Goal: Check status: Check status

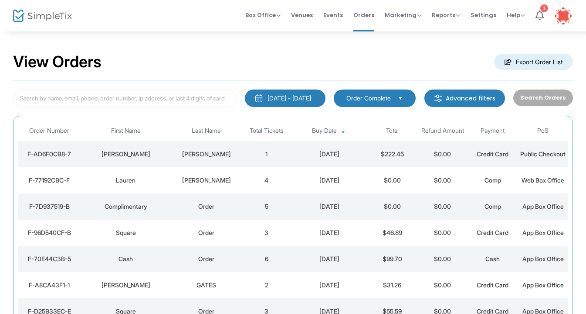
click at [375, 153] on td "$222.45" at bounding box center [393, 154] width 50 height 26
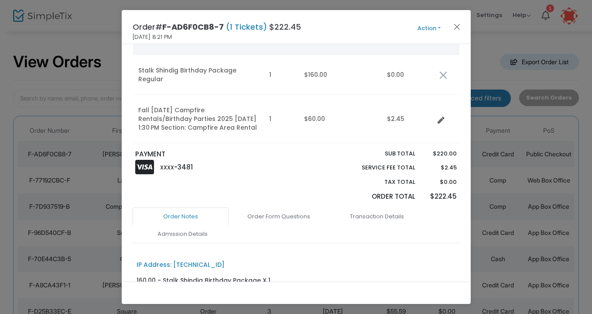
scroll to position [103, 0]
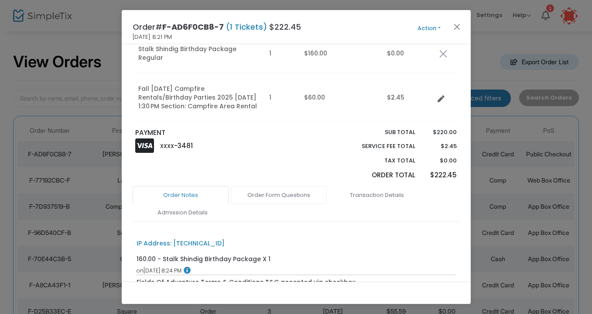
click at [305, 202] on link "Order Form Questions" at bounding box center [279, 195] width 96 height 18
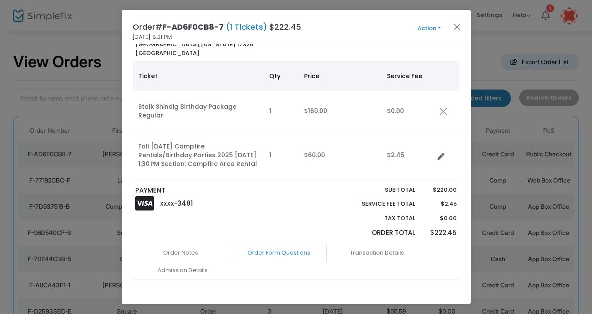
scroll to position [45, 0]
click at [190, 262] on link "Order Notes" at bounding box center [181, 253] width 96 height 18
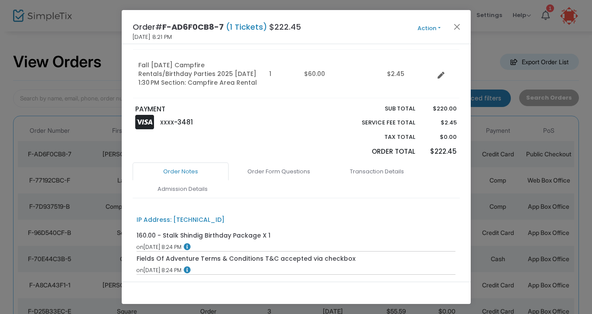
scroll to position [166, 0]
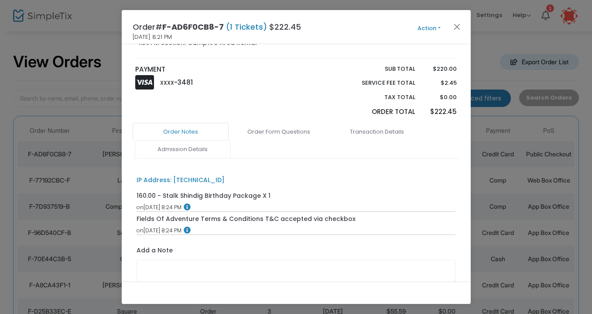
click at [196, 158] on link "Admission Details" at bounding box center [183, 149] width 96 height 18
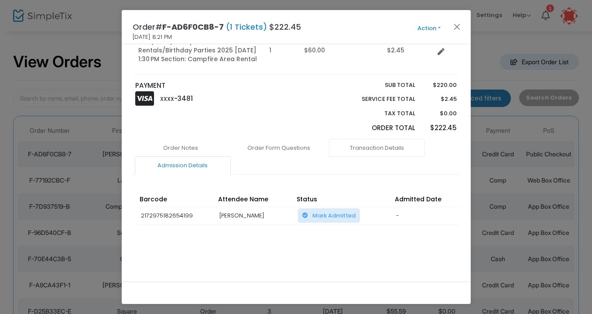
click at [385, 141] on link "Transaction Details" at bounding box center [377, 148] width 96 height 18
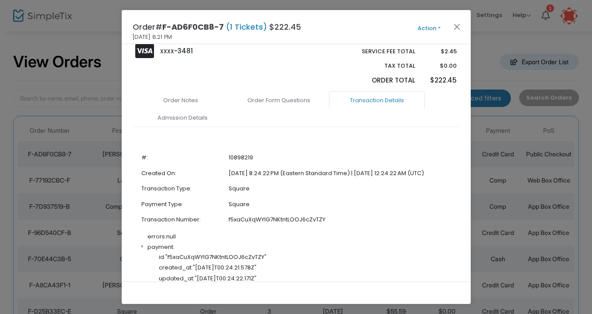
scroll to position [0, 0]
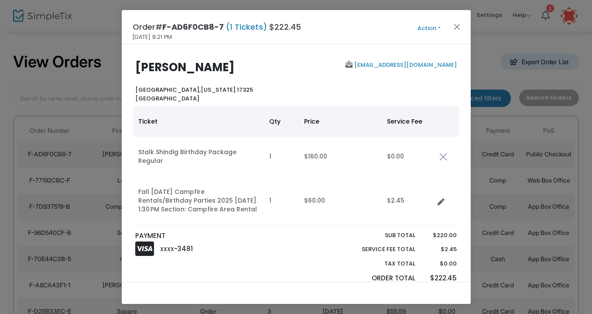
click at [428, 27] on button "Action" at bounding box center [429, 29] width 52 height 10
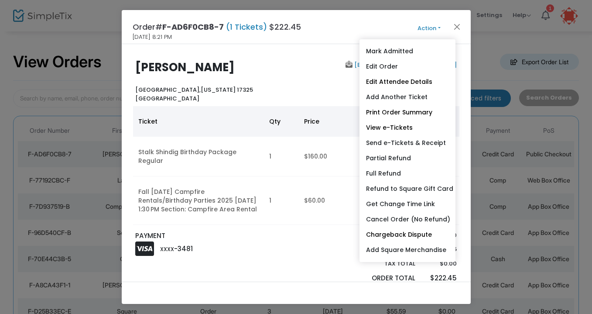
click at [330, 58] on div "[PERSON_NAME] [GEOGRAPHIC_DATA], [US_STATE] 17325 [GEOGRAPHIC_DATA] [EMAIL_ADDR…" at bounding box center [296, 162] width 349 height 237
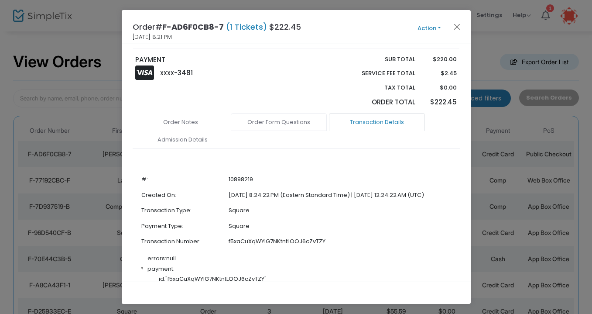
scroll to position [177, 0]
click at [194, 129] on link "Order Notes" at bounding box center [181, 121] width 96 height 18
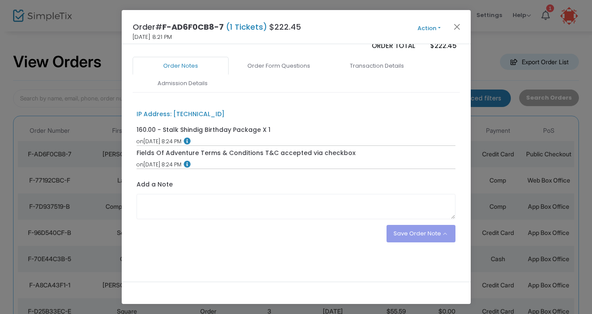
scroll to position [240, 0]
click at [298, 68] on link "Order Form Questions" at bounding box center [279, 66] width 96 height 18
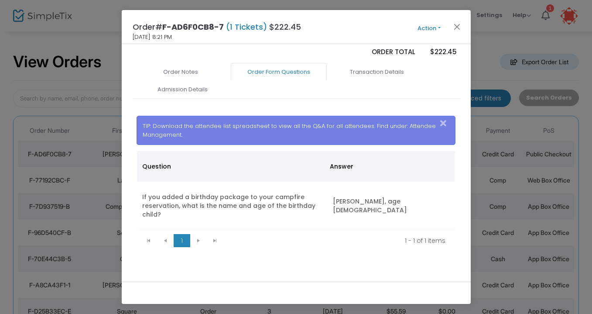
scroll to position [234, 0]
click at [368, 63] on link "Transaction Details" at bounding box center [377, 72] width 96 height 18
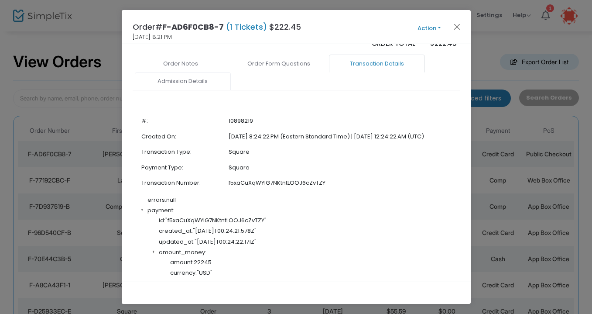
click at [189, 87] on link "Admission Details" at bounding box center [183, 81] width 96 height 18
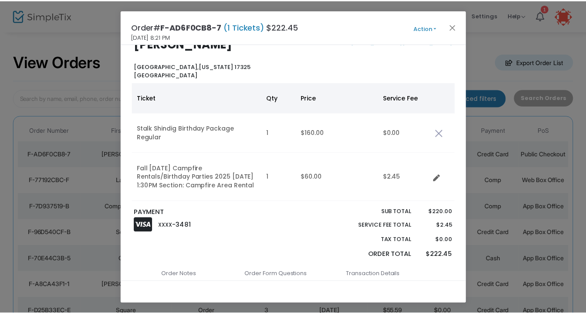
scroll to position [0, 0]
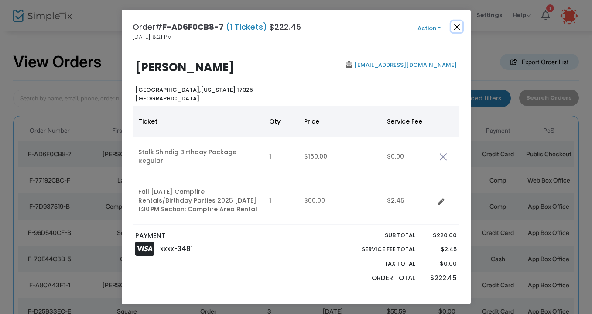
click at [454, 28] on button "Close" at bounding box center [456, 26] width 11 height 11
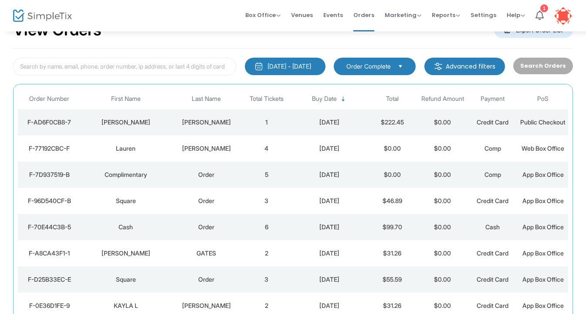
scroll to position [24, 0]
